Goal: Task Accomplishment & Management: Use online tool/utility

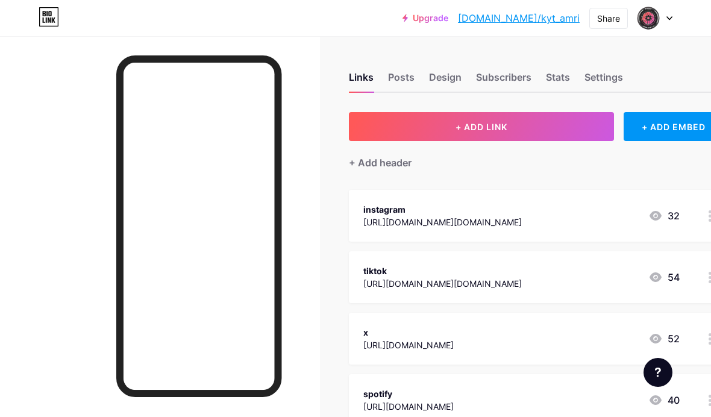
click at [514, 123] on button "+ ADD LINK" at bounding box center [481, 126] width 265 height 29
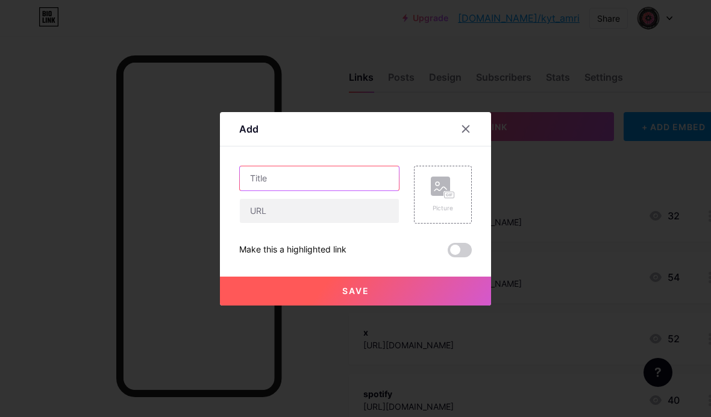
click at [366, 190] on input "text" at bounding box center [319, 178] width 159 height 24
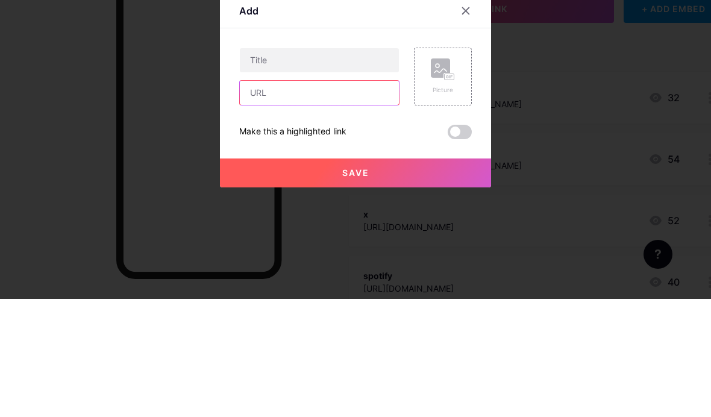
click at [360, 199] on input "text" at bounding box center [319, 211] width 159 height 24
paste input "[URL][DOMAIN_NAME]"
type input "[URL][DOMAIN_NAME]"
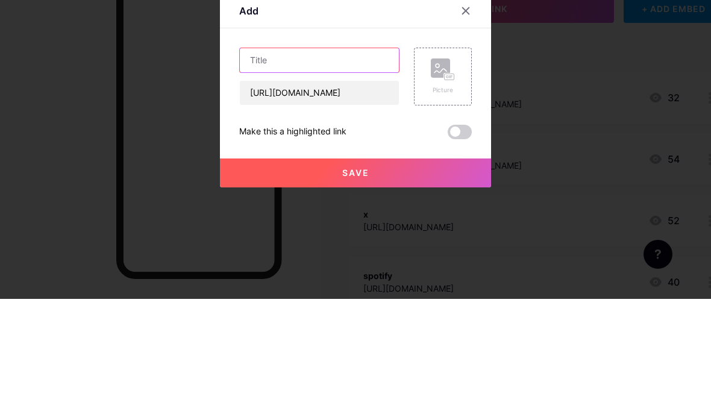
click at [372, 166] on input "text" at bounding box center [319, 178] width 159 height 24
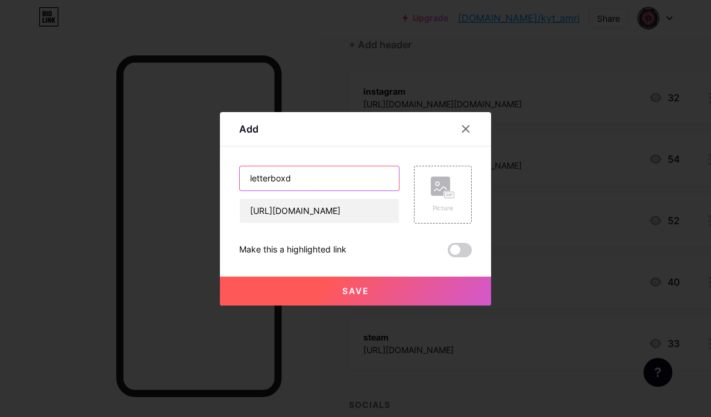
type input "letterboxd"
click at [420, 305] on button "Save" at bounding box center [355, 290] width 271 height 29
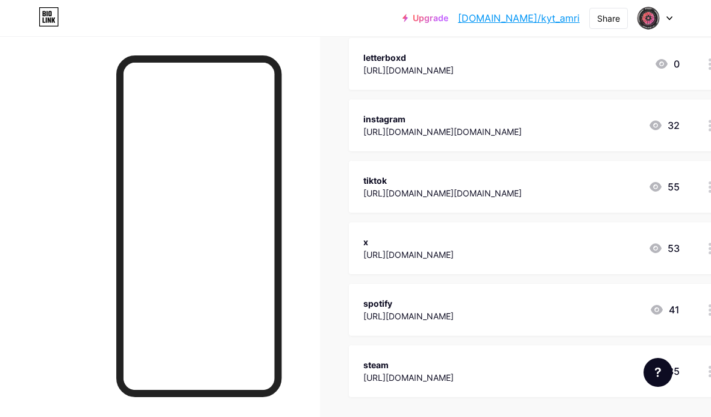
scroll to position [148, 0]
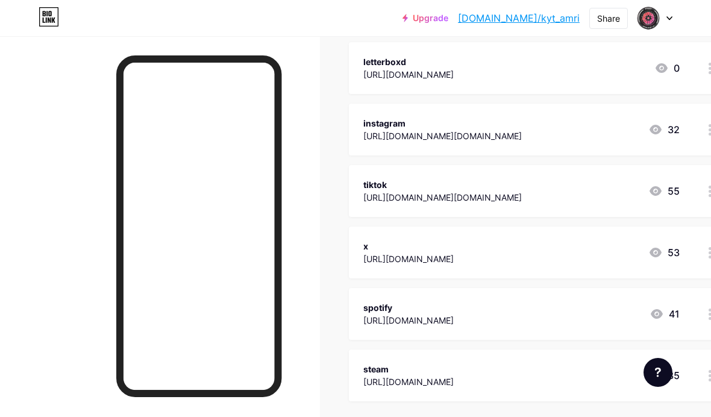
click at [688, 93] on div "letterboxd [URL][DOMAIN_NAME] 0" at bounding box center [536, 68] width 374 height 52
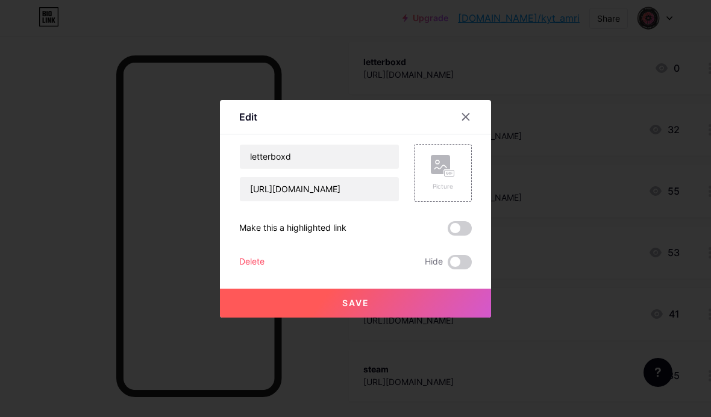
click at [472, 128] on div at bounding box center [473, 117] width 36 height 22
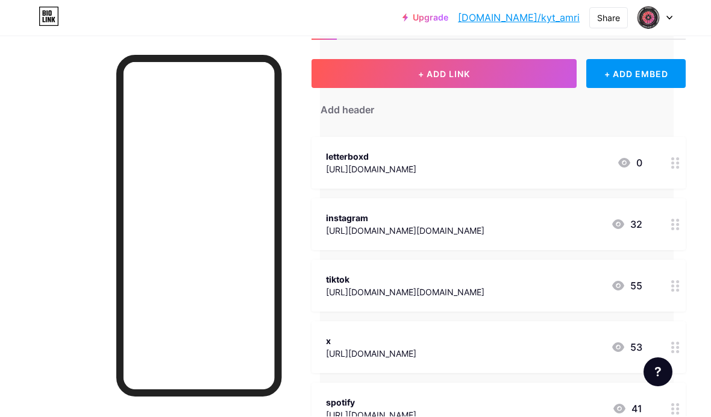
scroll to position [53, 37]
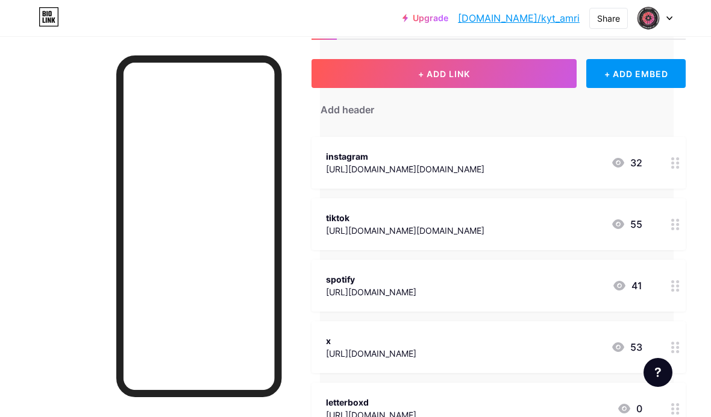
click at [649, 16] on img at bounding box center [648, 18] width 23 height 23
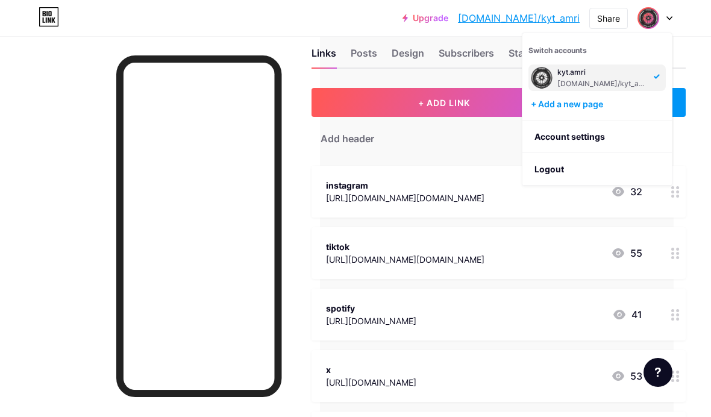
scroll to position [0, 37]
